Goal: Check status: Check status

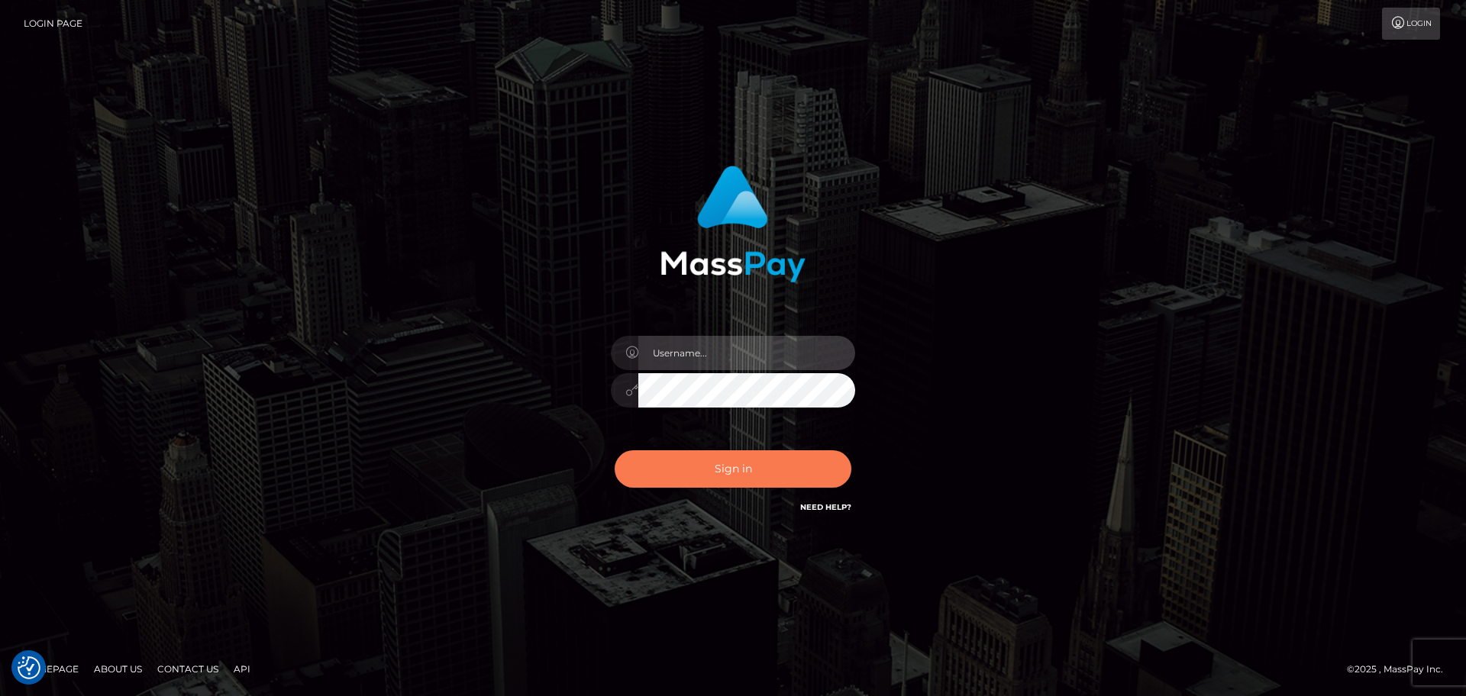
type input "lovely.ace"
click at [726, 466] on button "Sign in" at bounding box center [732, 468] width 237 height 37
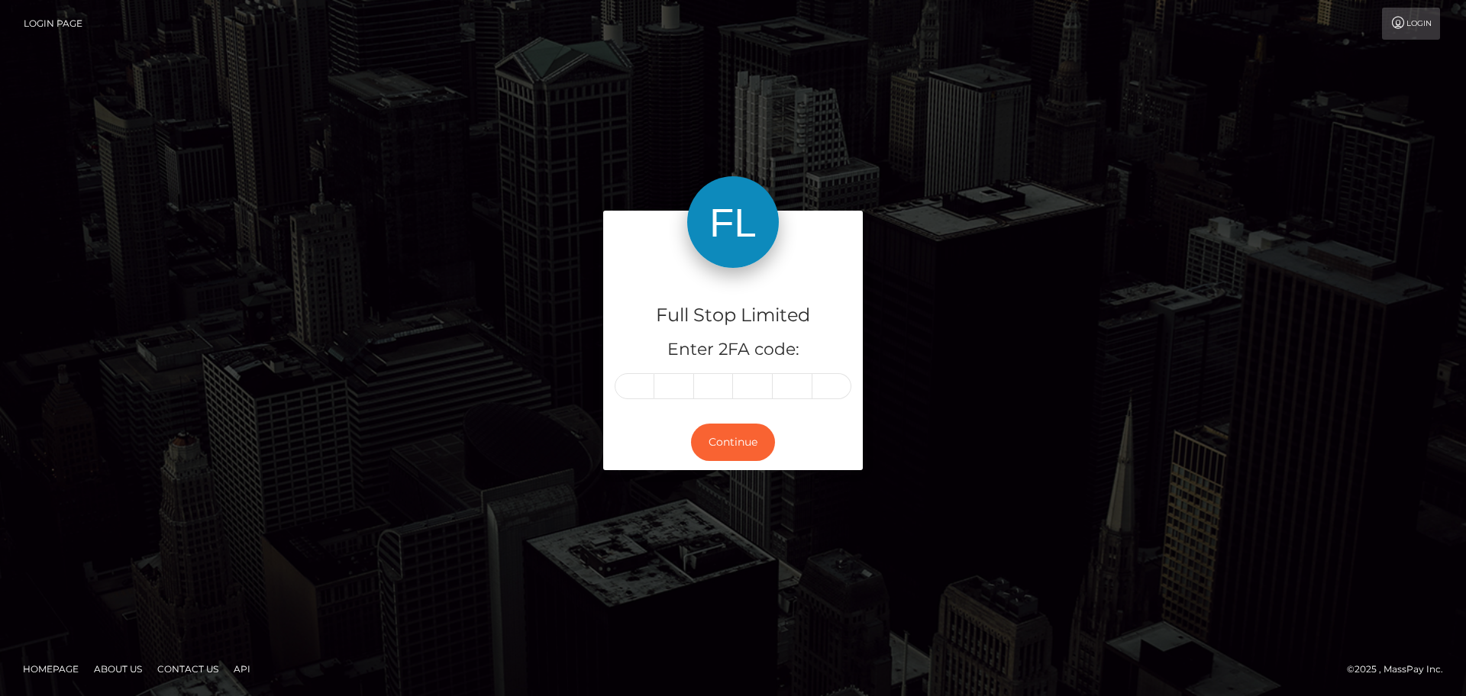
click at [635, 375] on input "text" at bounding box center [634, 386] width 40 height 26
type input "6"
type input "5"
type input "1"
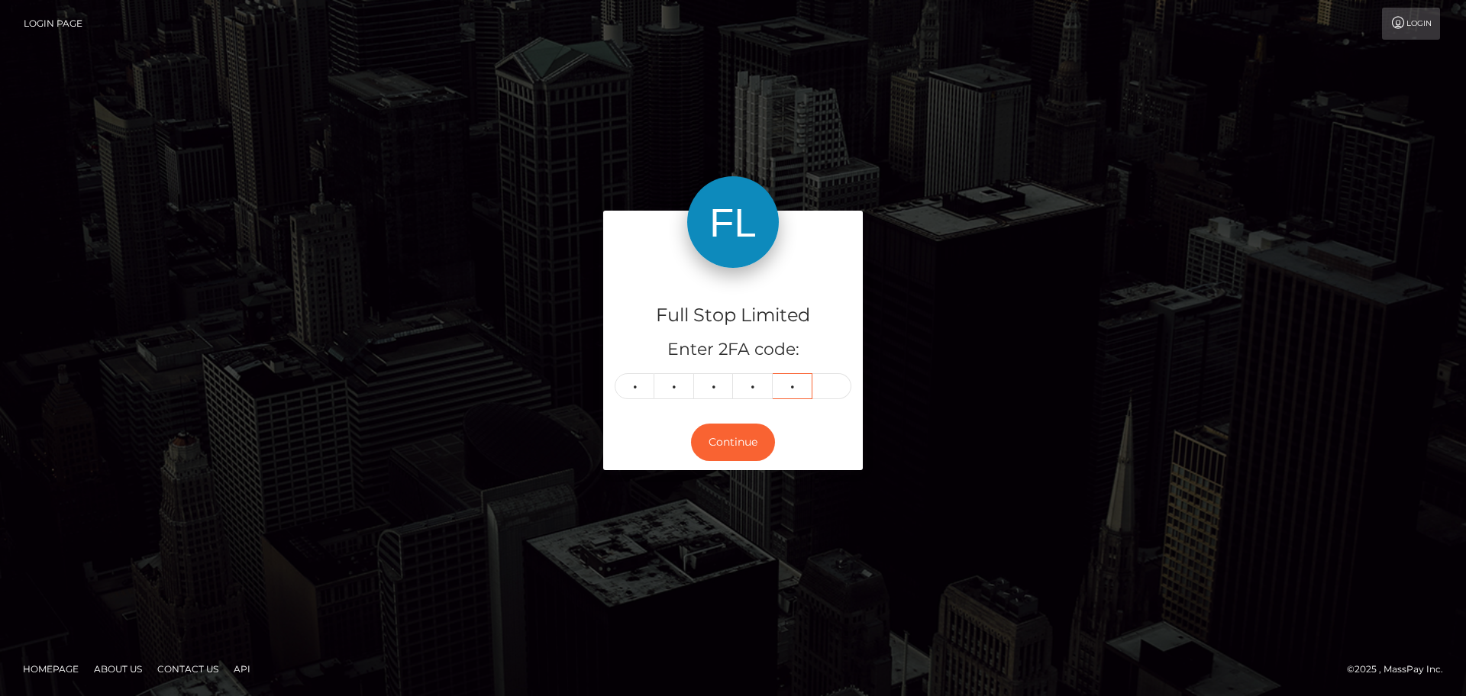
type input "8"
type input "5"
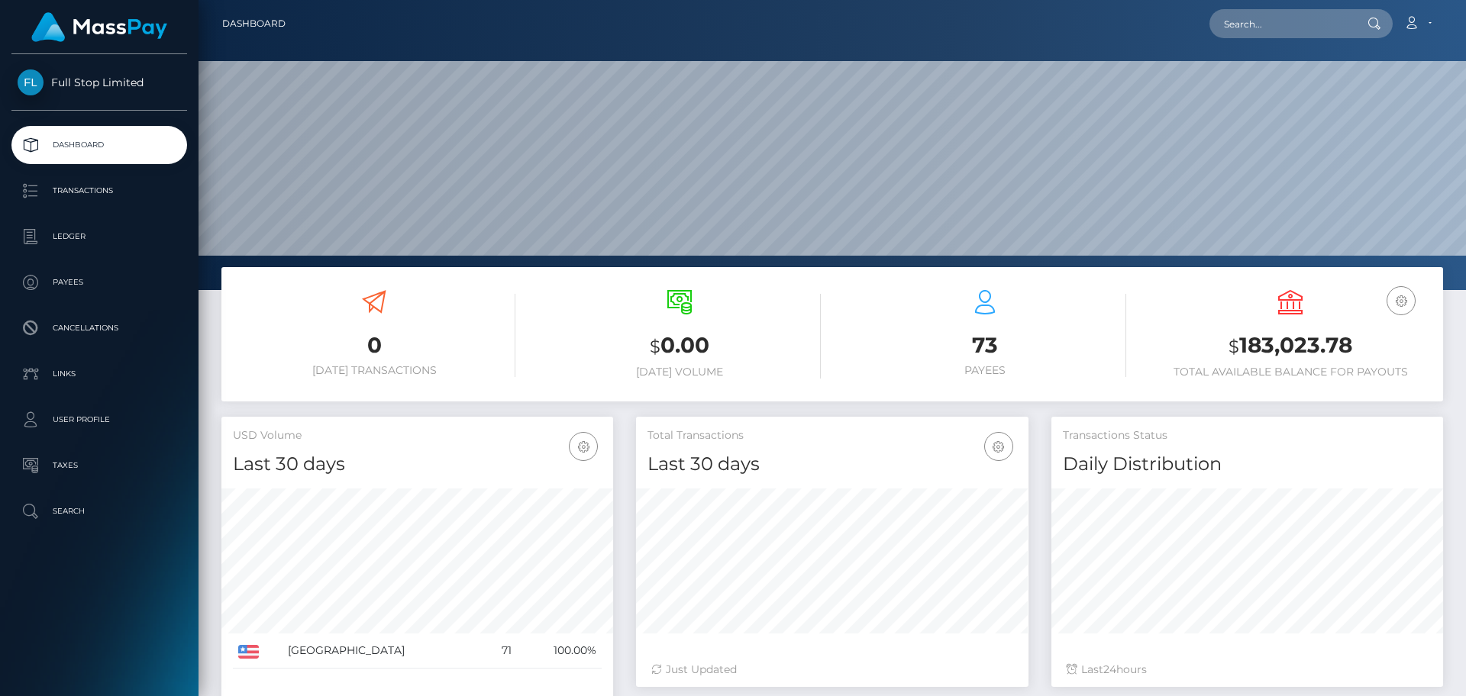
scroll to position [271, 392]
drag, startPoint x: 1354, startPoint y: 354, endPoint x: 1240, endPoint y: 355, distance: 113.7
click at [1240, 355] on h3 "$ 183,023.78" at bounding box center [1290, 346] width 282 height 31
copy h3 "183,023.78"
